Goal: Find specific page/section: Find specific page/section

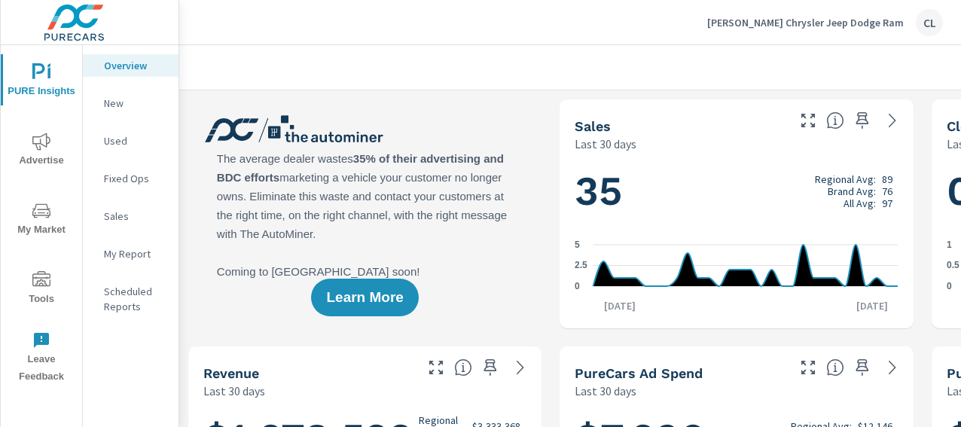
click at [343, 27] on div "[PERSON_NAME] Chrysler Jeep Dodge Ram CL" at bounding box center [570, 22] width 746 height 44
